Goal: Navigation & Orientation: Find specific page/section

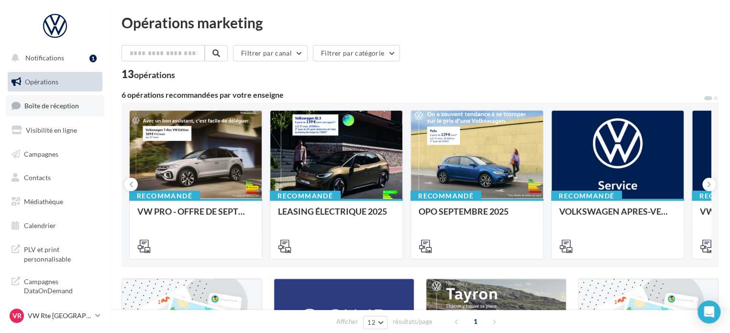
click at [33, 101] on link "Boîte de réception" at bounding box center [55, 105] width 99 height 21
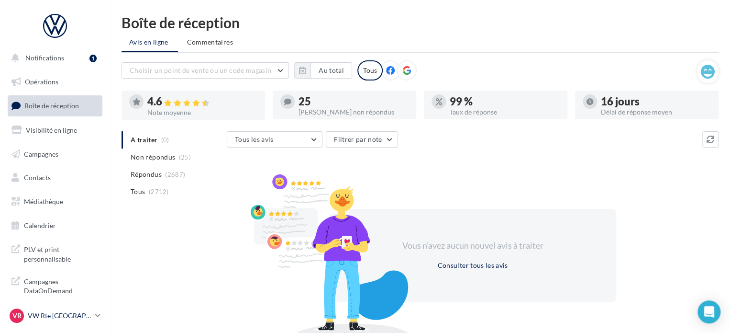
click at [37, 317] on p "VW Rte [GEOGRAPHIC_DATA]" at bounding box center [60, 316] width 64 height 10
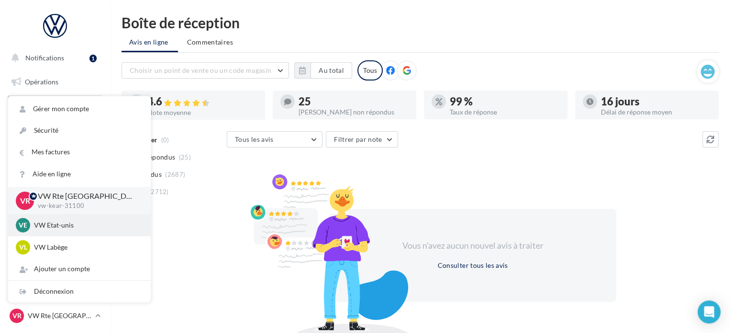
click at [69, 226] on p "VW Etat-unis" at bounding box center [86, 225] width 105 height 10
